Goal: Task Accomplishment & Management: Manage account settings

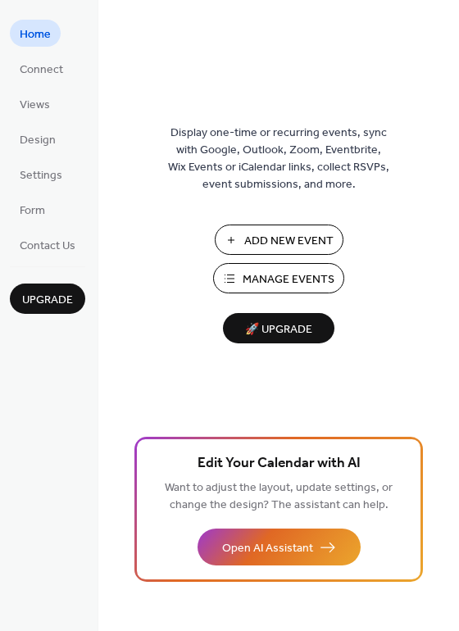
click at [301, 280] on span "Manage Events" at bounding box center [288, 279] width 92 height 17
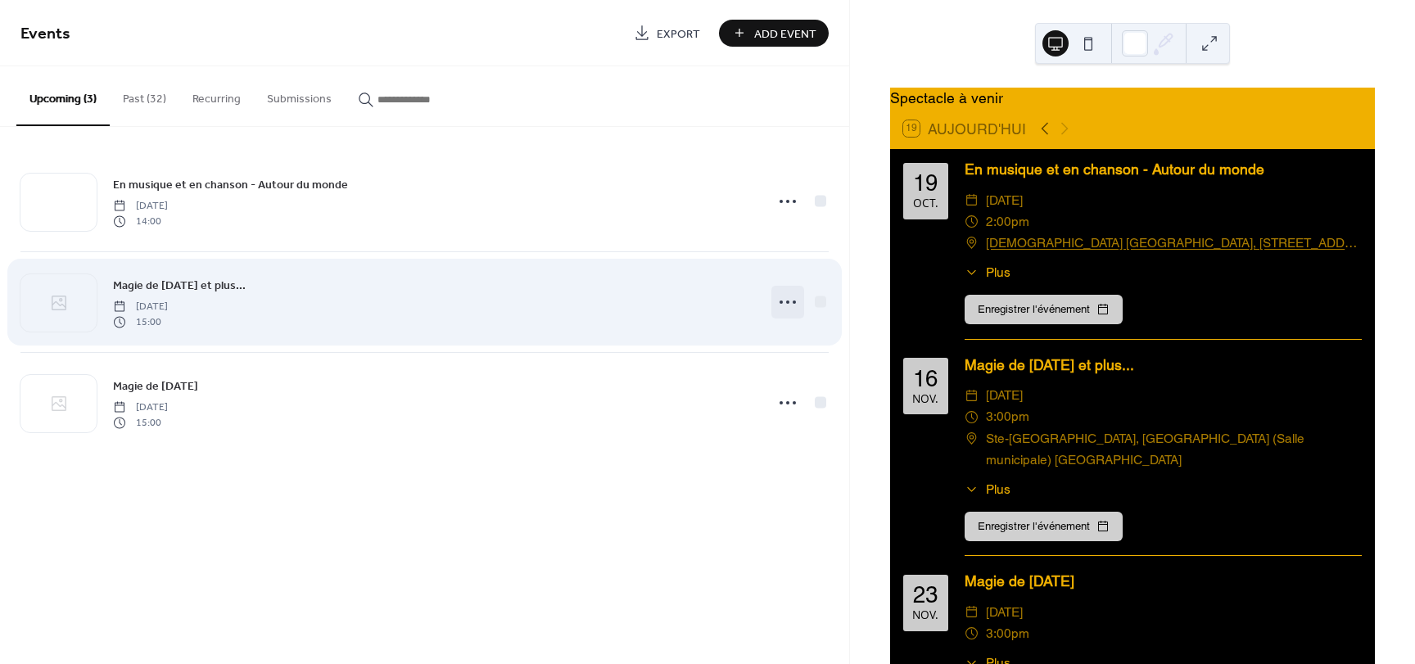
click at [789, 301] on circle at bounding box center [787, 302] width 3 height 3
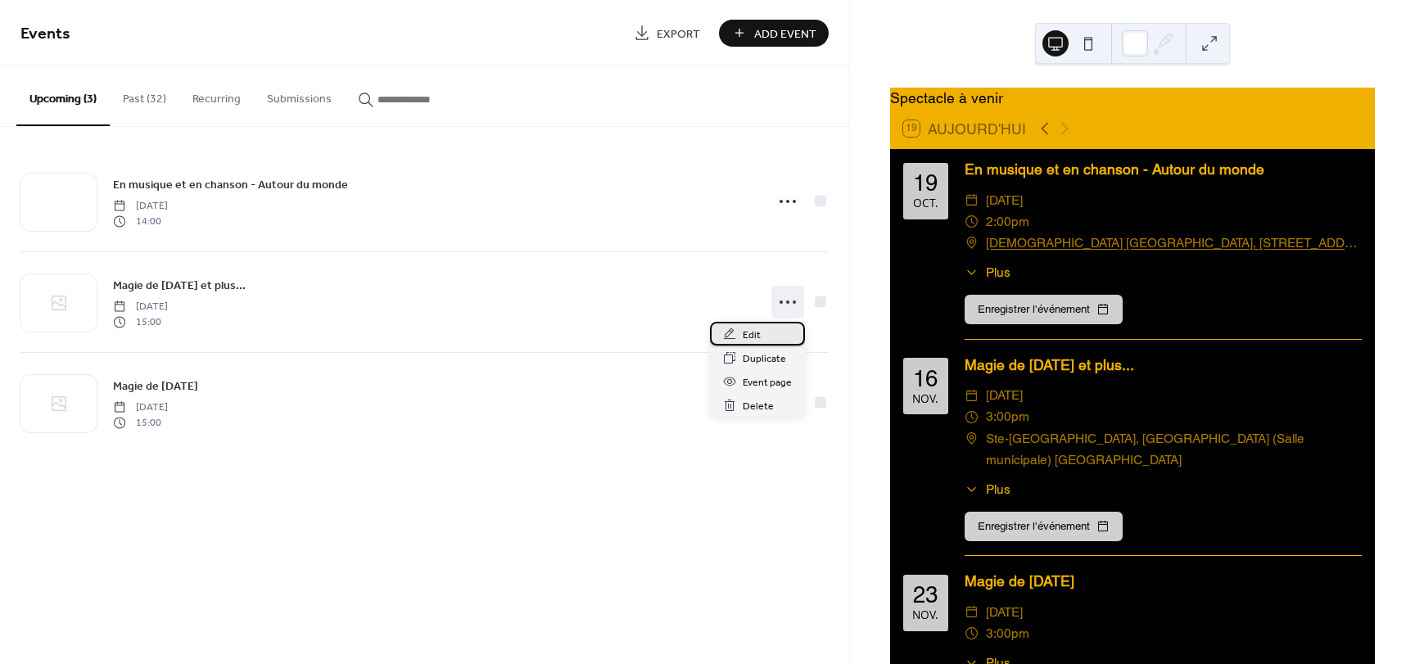
click at [755, 341] on span "Edit" at bounding box center [752, 335] width 18 height 17
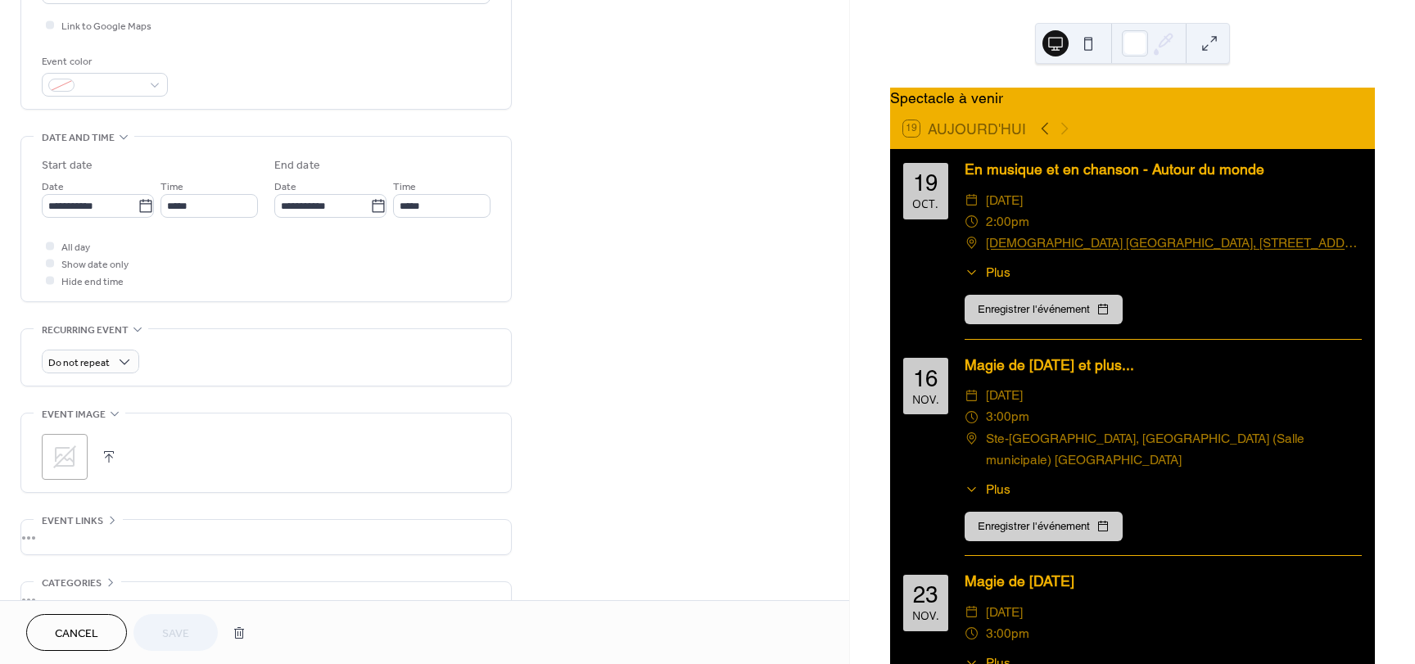
scroll to position [493, 0]
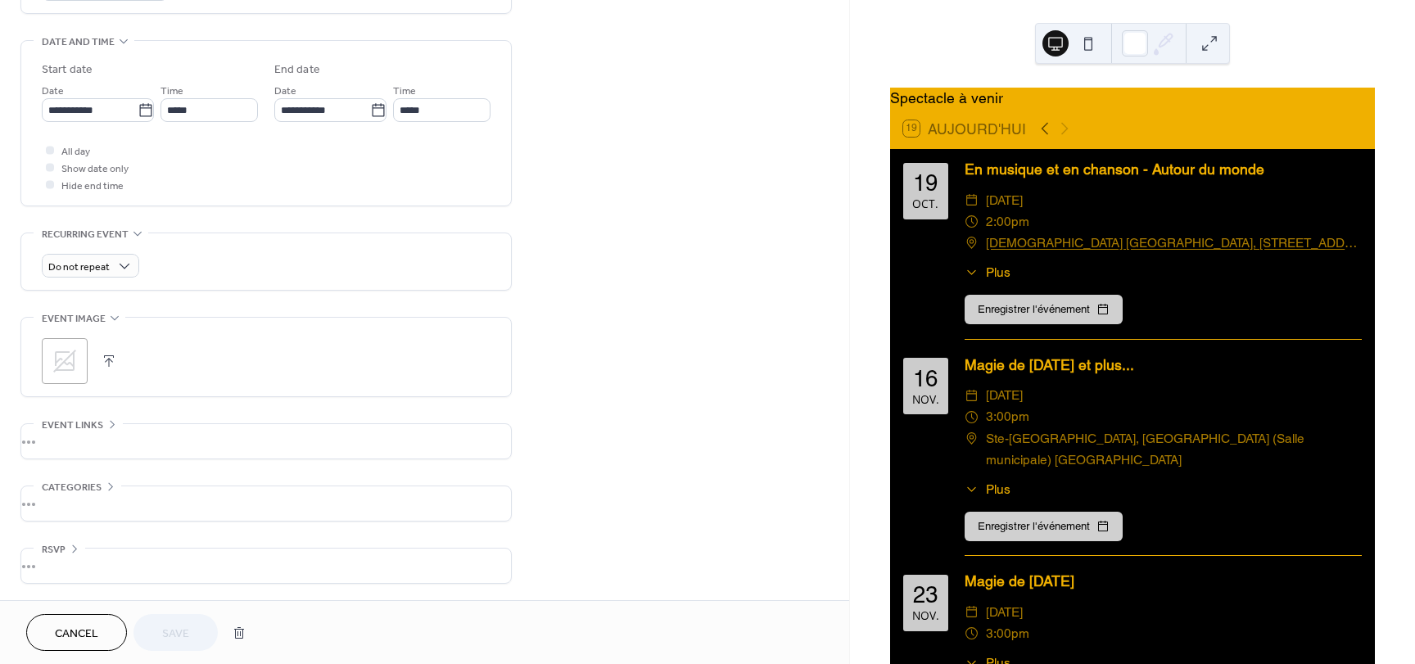
click at [107, 362] on button "button" at bounding box center [108, 361] width 23 height 23
click at [183, 638] on span "Save" at bounding box center [175, 634] width 27 height 17
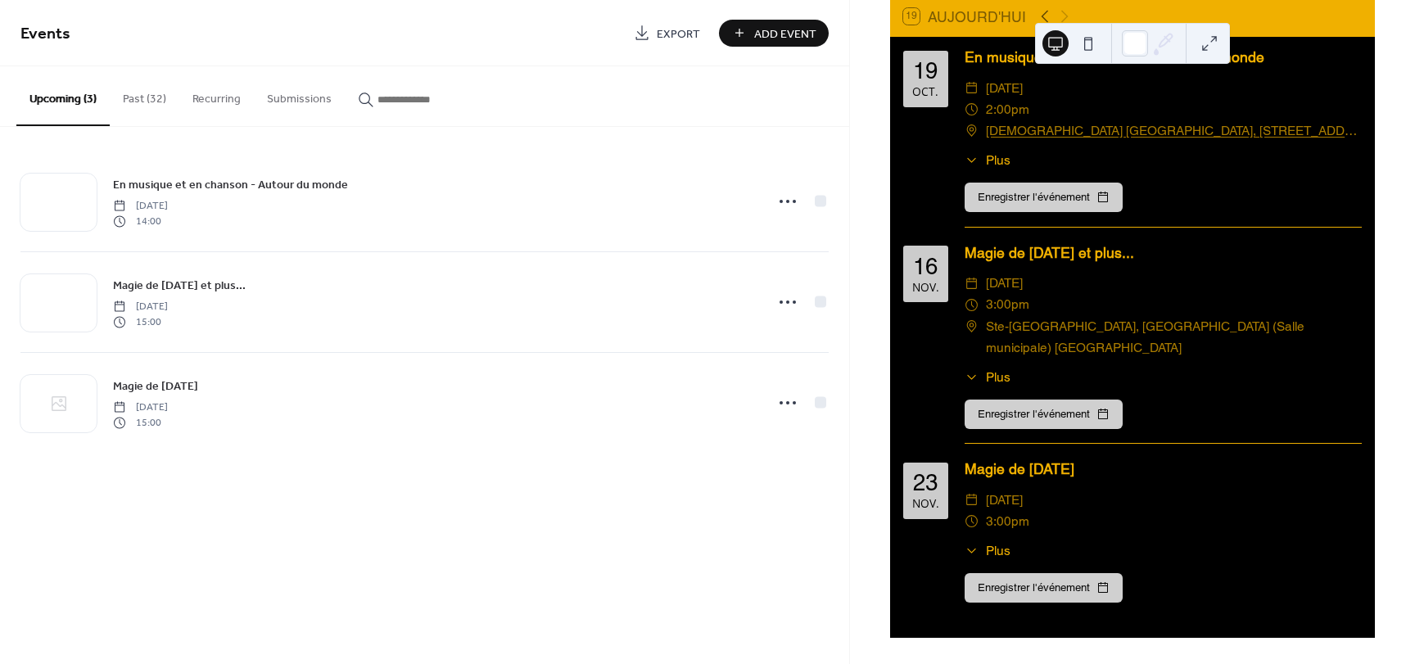
scroll to position [113, 0]
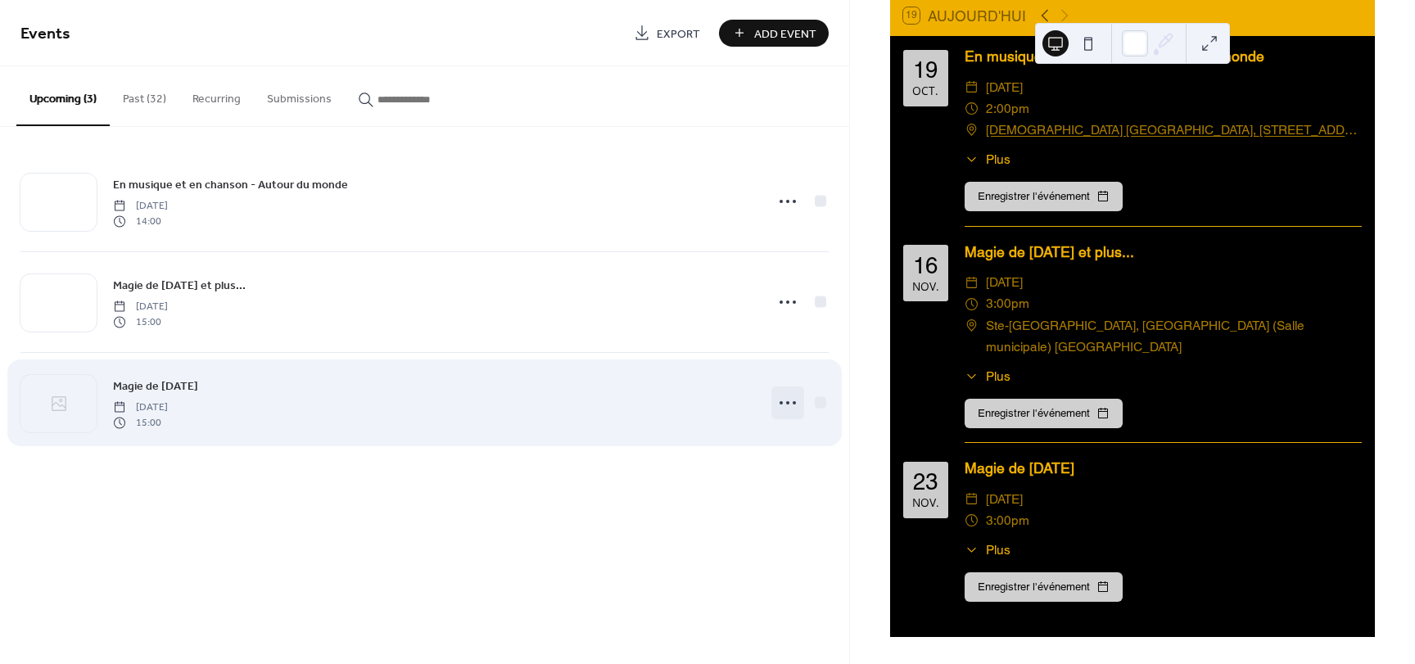
click at [784, 407] on icon at bounding box center [788, 403] width 26 height 26
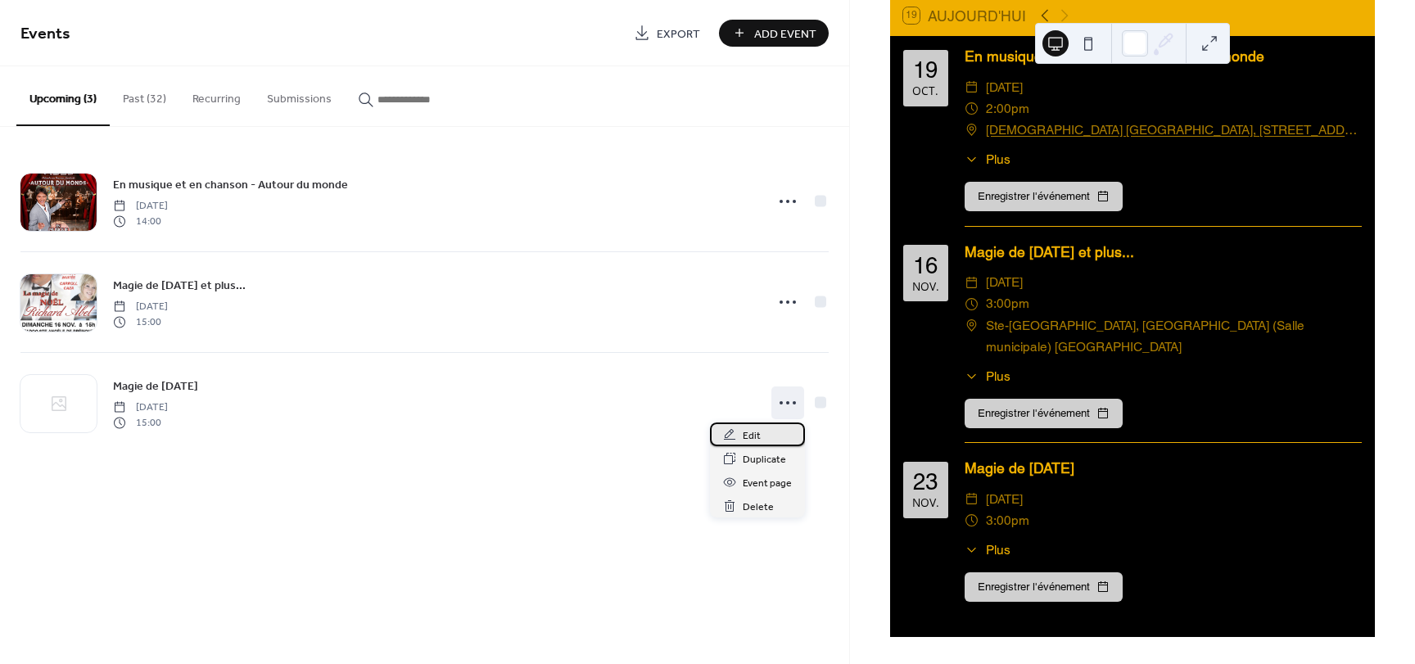
click at [756, 435] on span "Edit" at bounding box center [752, 435] width 18 height 17
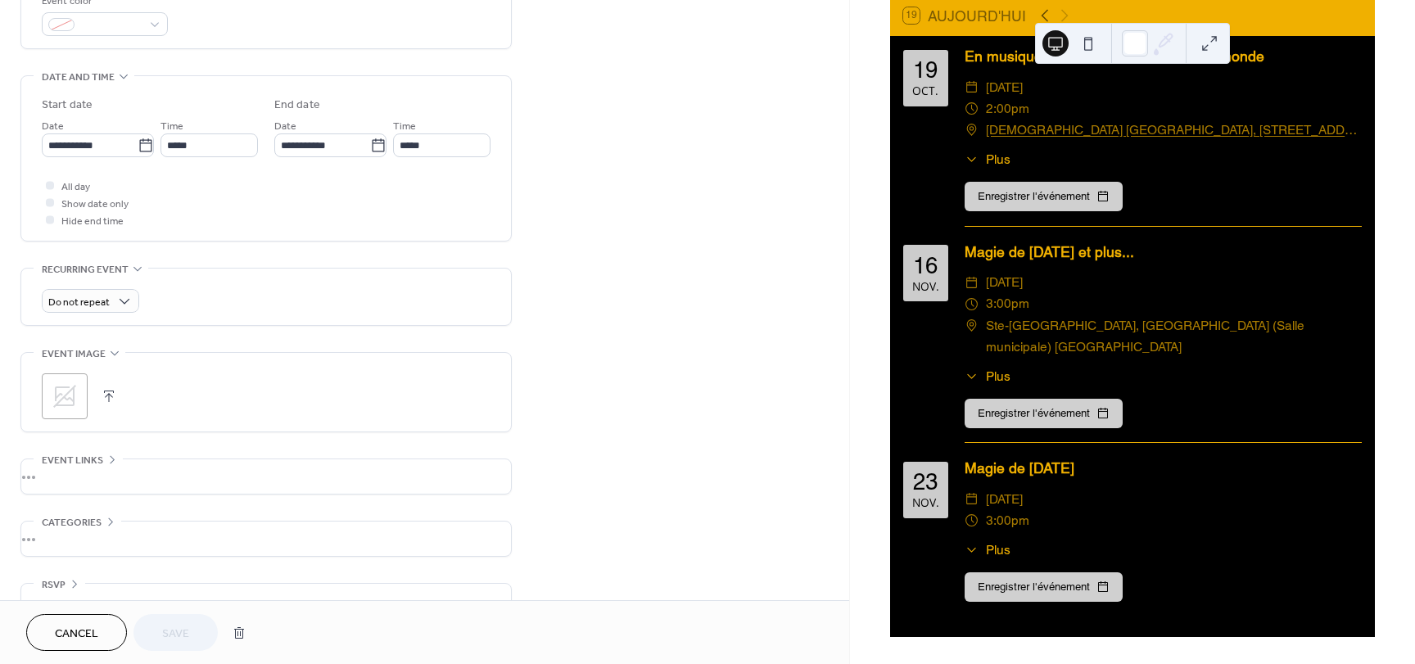
scroll to position [493, 0]
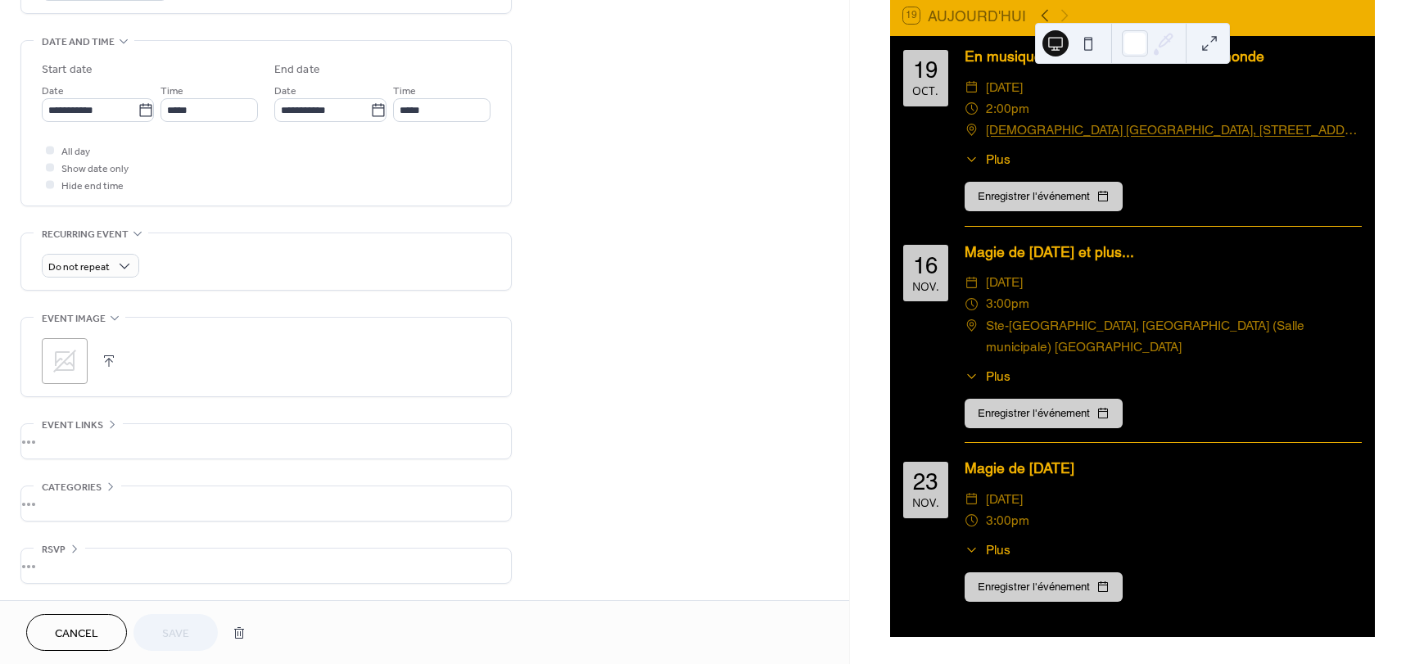
click at [109, 360] on button "button" at bounding box center [108, 361] width 23 height 23
click at [177, 633] on span "Save" at bounding box center [175, 634] width 27 height 17
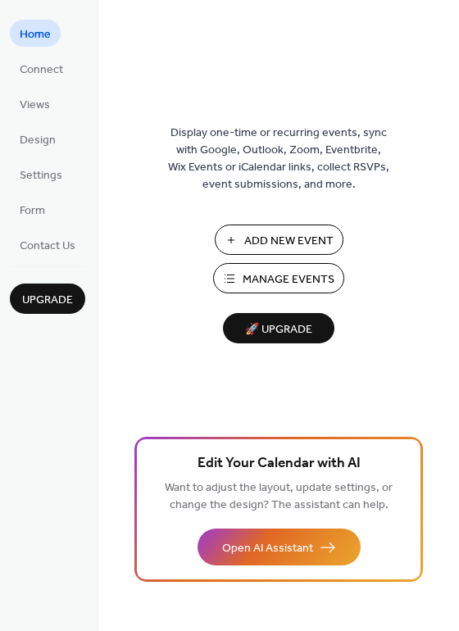
click at [285, 280] on span "Manage Events" at bounding box center [288, 279] width 92 height 17
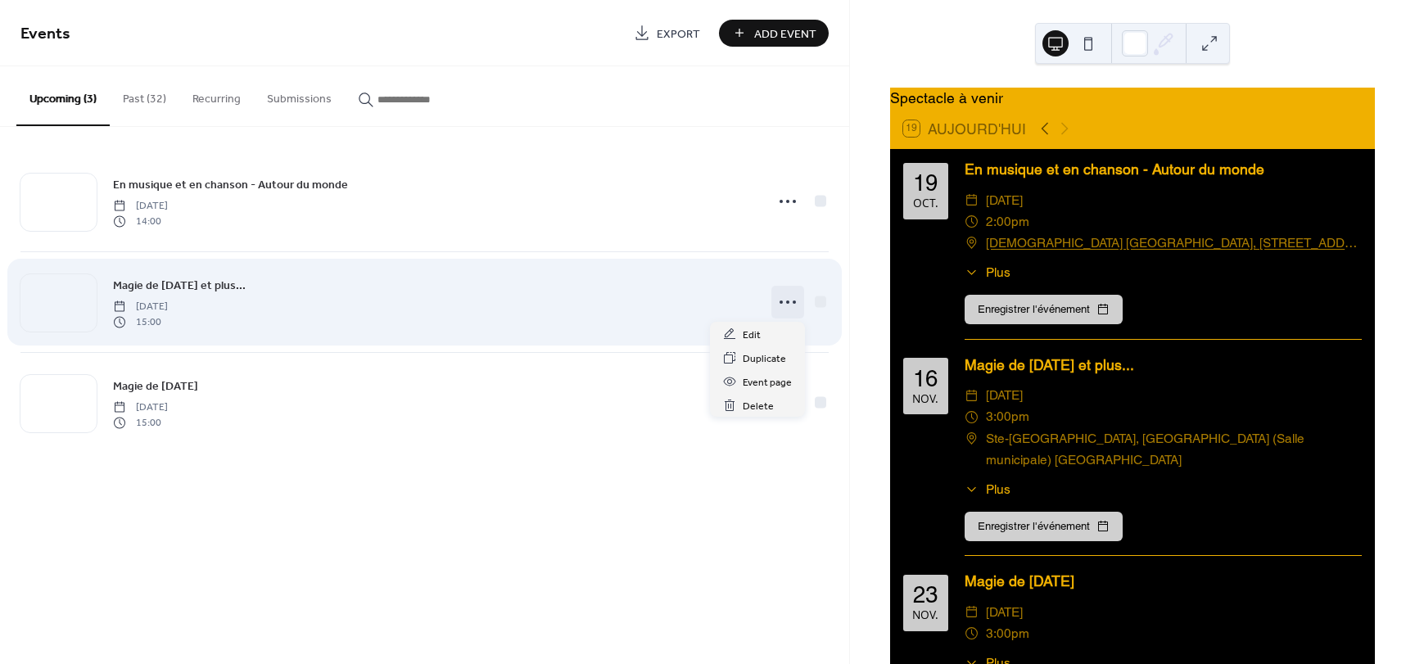
click at [788, 303] on circle at bounding box center [787, 302] width 3 height 3
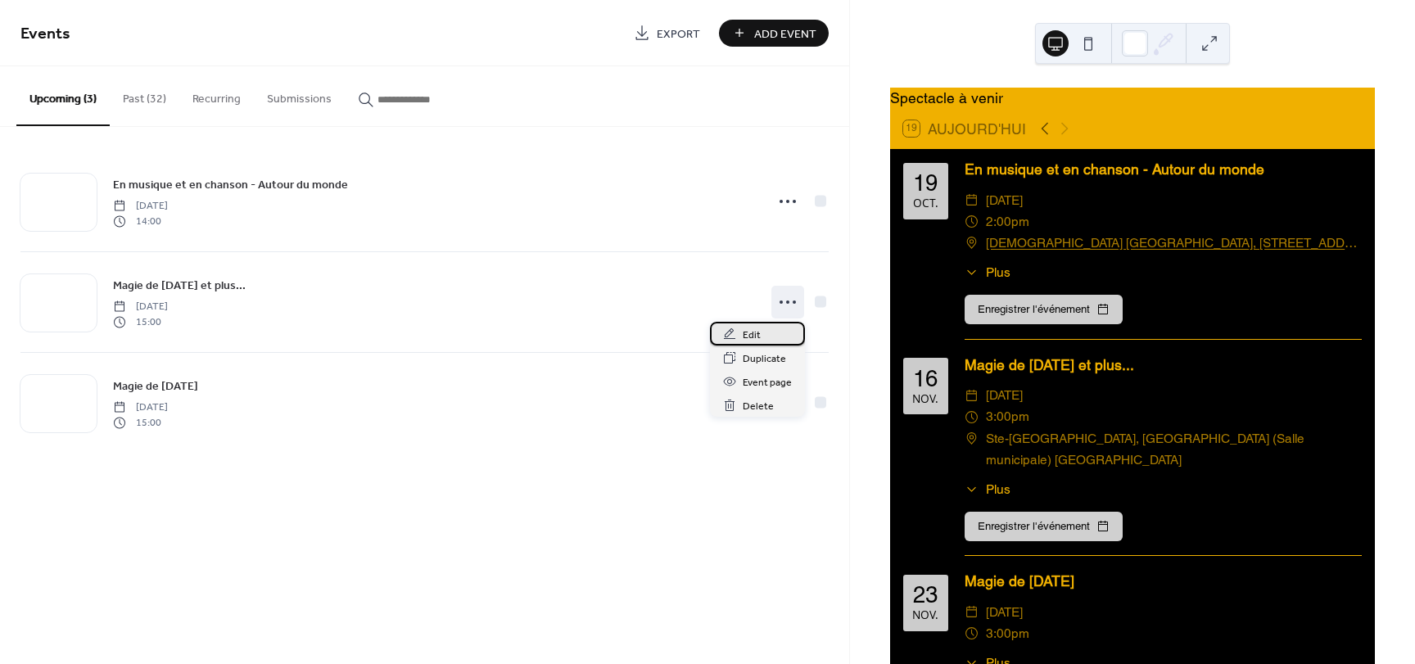
click at [751, 333] on span "Edit" at bounding box center [752, 335] width 18 height 17
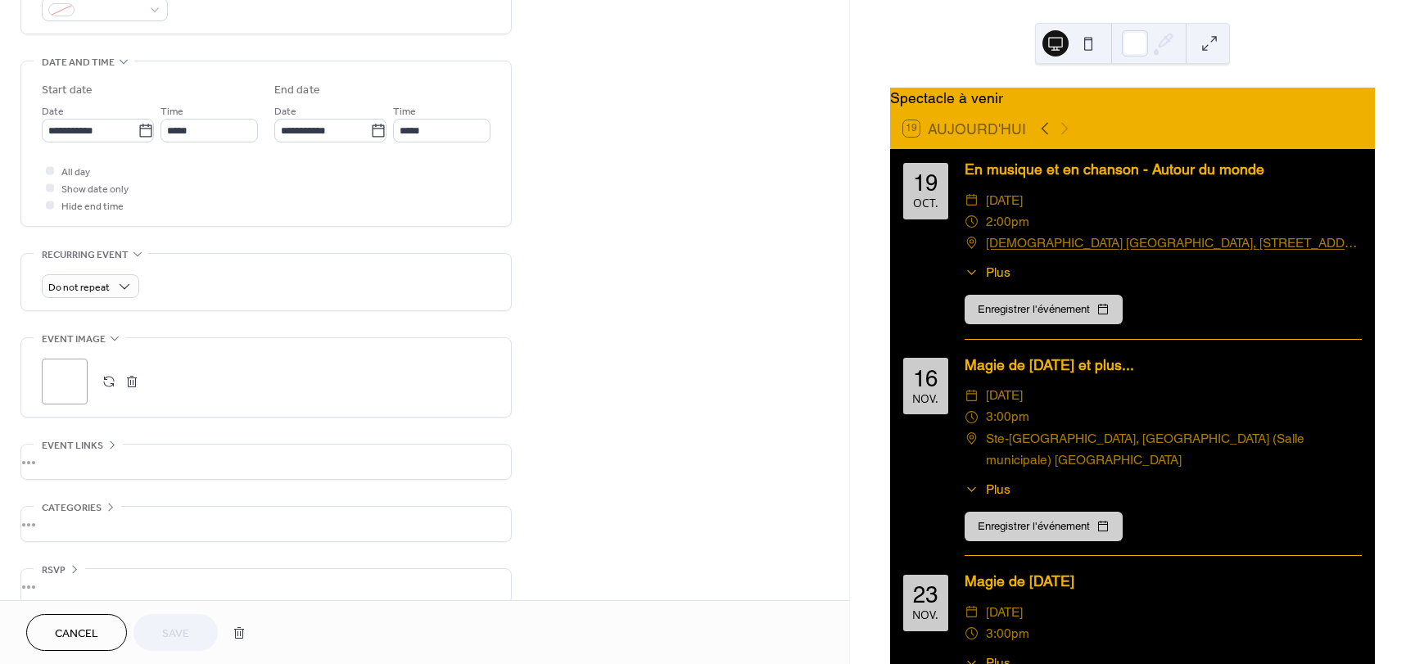
scroll to position [491, 0]
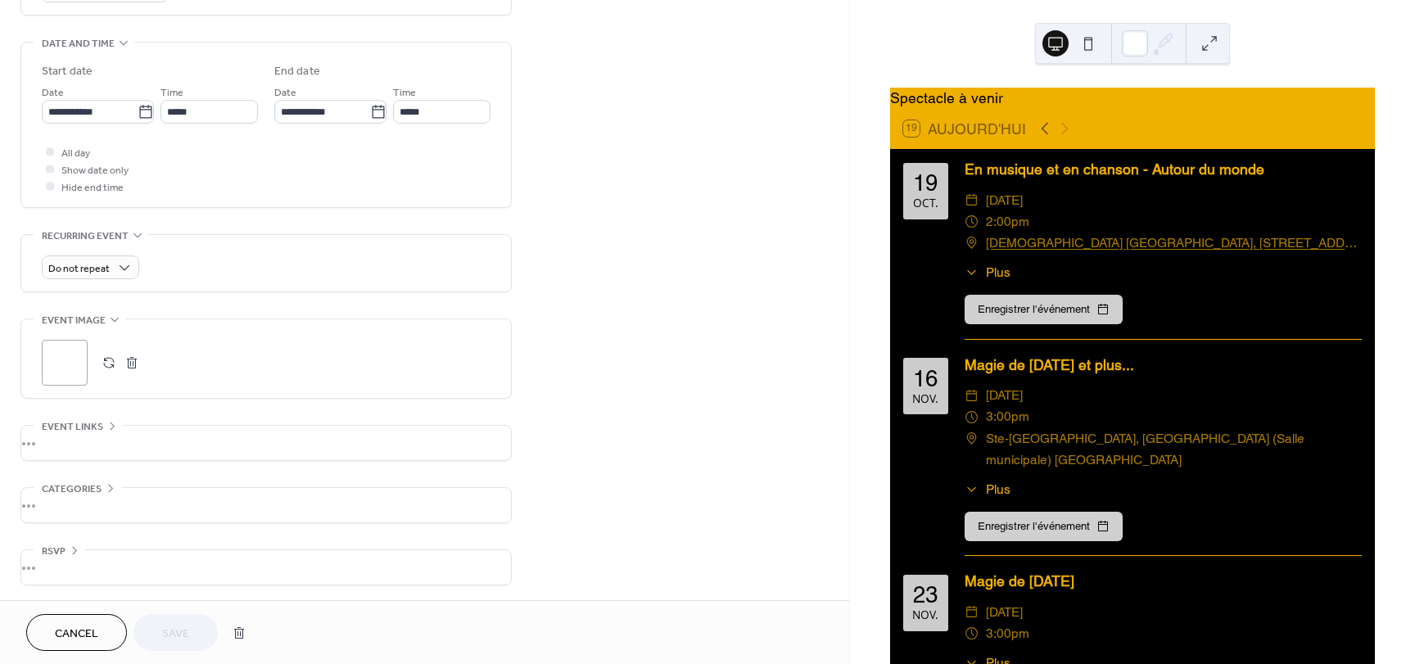
click at [107, 366] on button "button" at bounding box center [108, 362] width 23 height 23
click at [181, 626] on span "Save" at bounding box center [175, 634] width 27 height 17
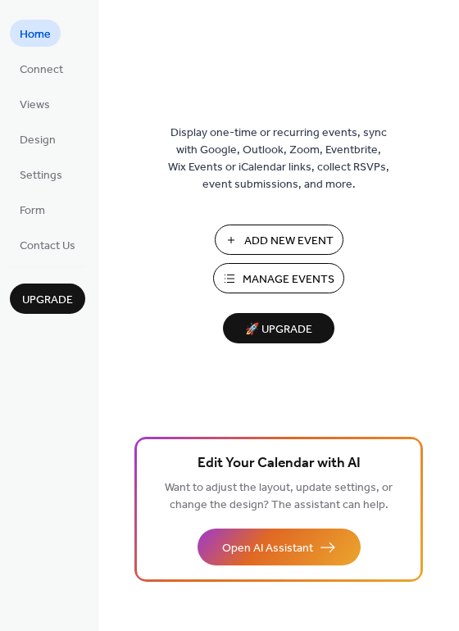
click at [280, 276] on span "Manage Events" at bounding box center [288, 279] width 92 height 17
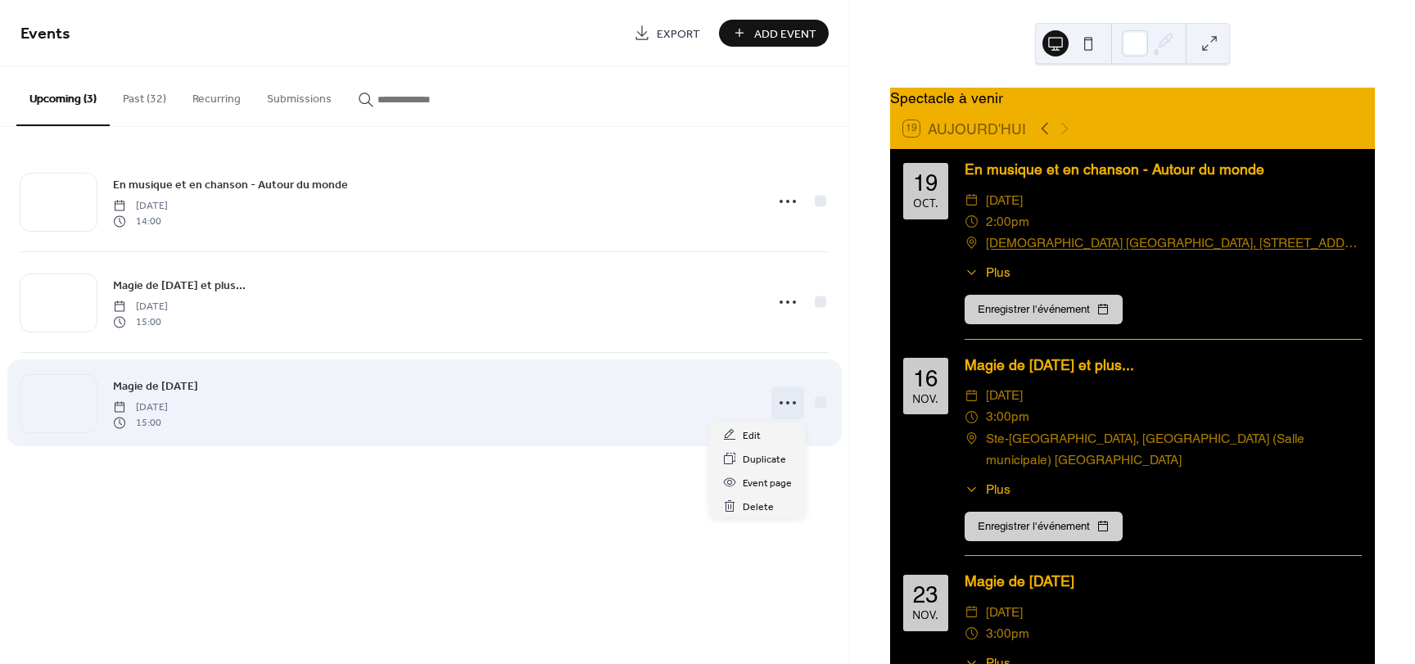
click at [782, 405] on icon at bounding box center [788, 403] width 26 height 26
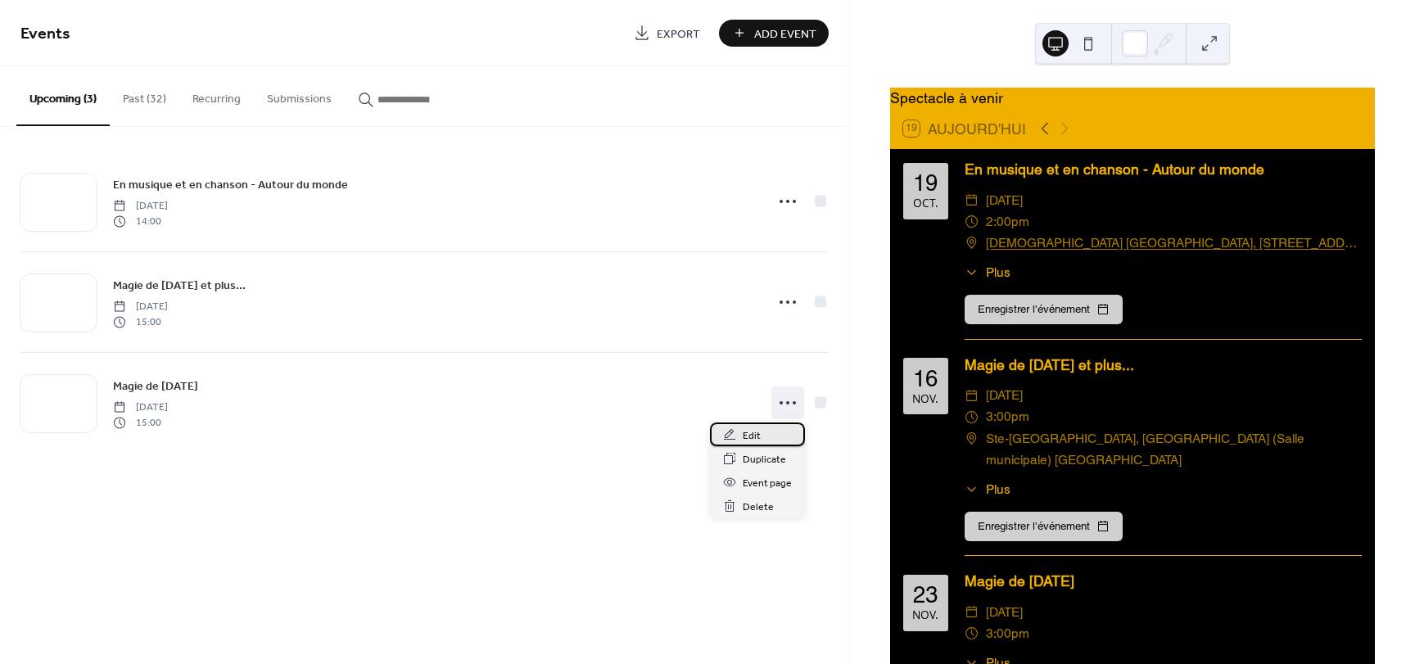
click at [760, 435] on div "Edit" at bounding box center [757, 435] width 95 height 24
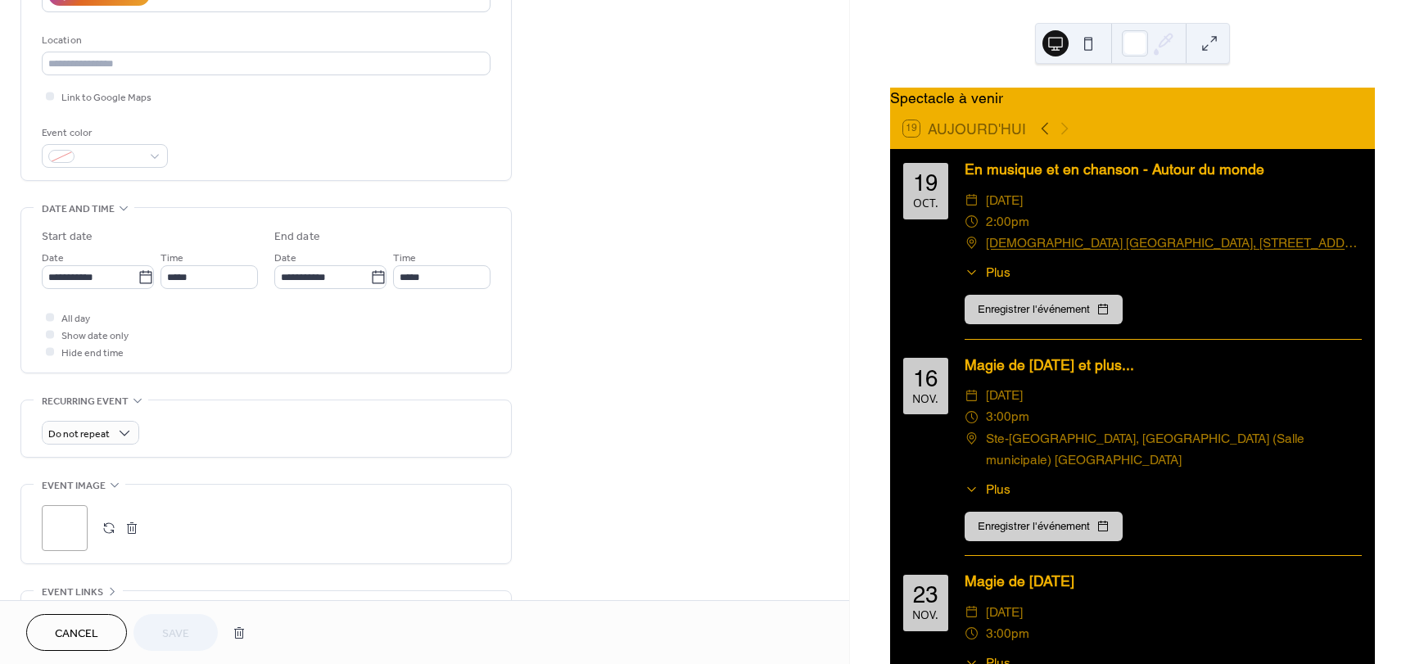
scroll to position [328, 0]
click at [106, 527] on button "button" at bounding box center [108, 526] width 23 height 23
click at [184, 637] on span "Save" at bounding box center [175, 634] width 27 height 17
